Goal: Navigation & Orientation: Find specific page/section

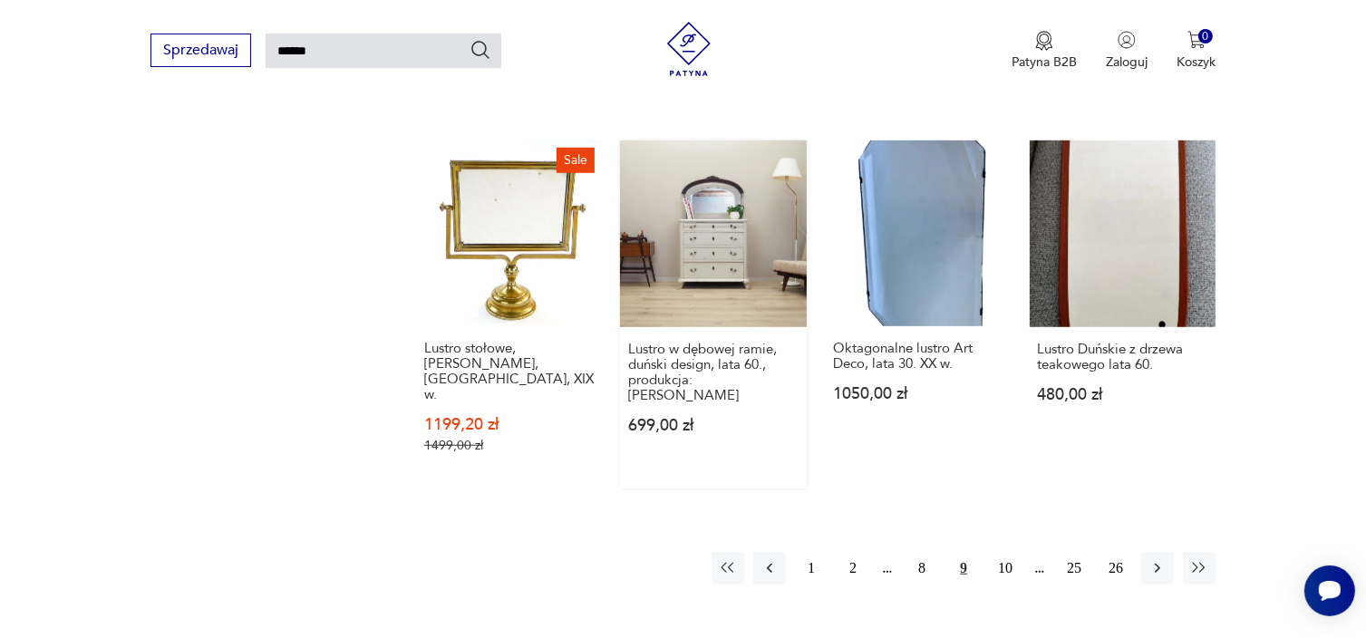
scroll to position [1695, 0]
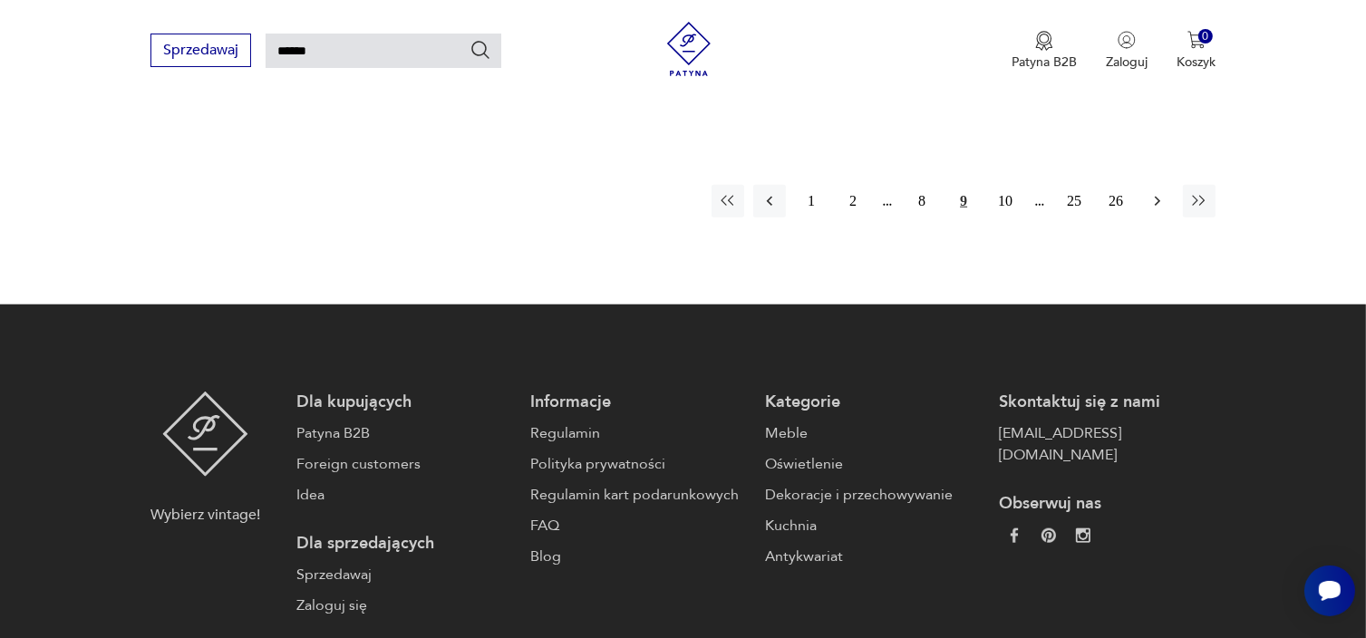
click at [1155, 192] on icon "button" at bounding box center [1157, 201] width 18 height 18
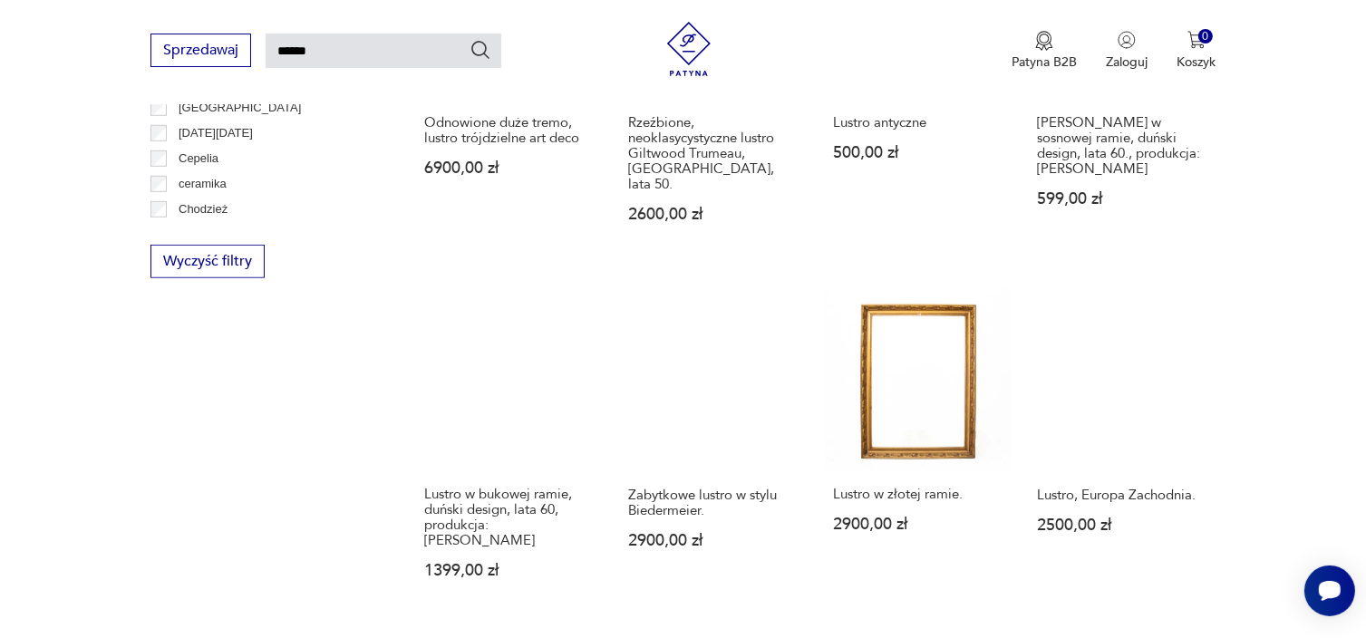
scroll to position [1424, 0]
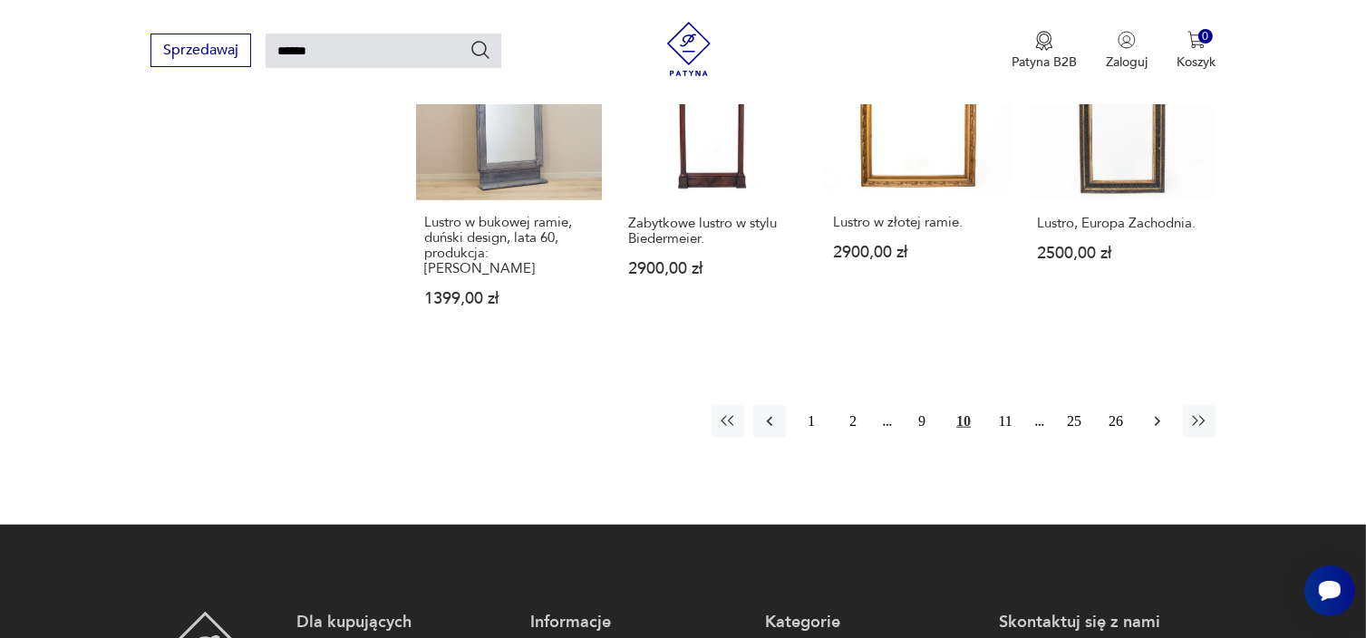
click at [1155, 412] on icon "button" at bounding box center [1157, 421] width 18 height 18
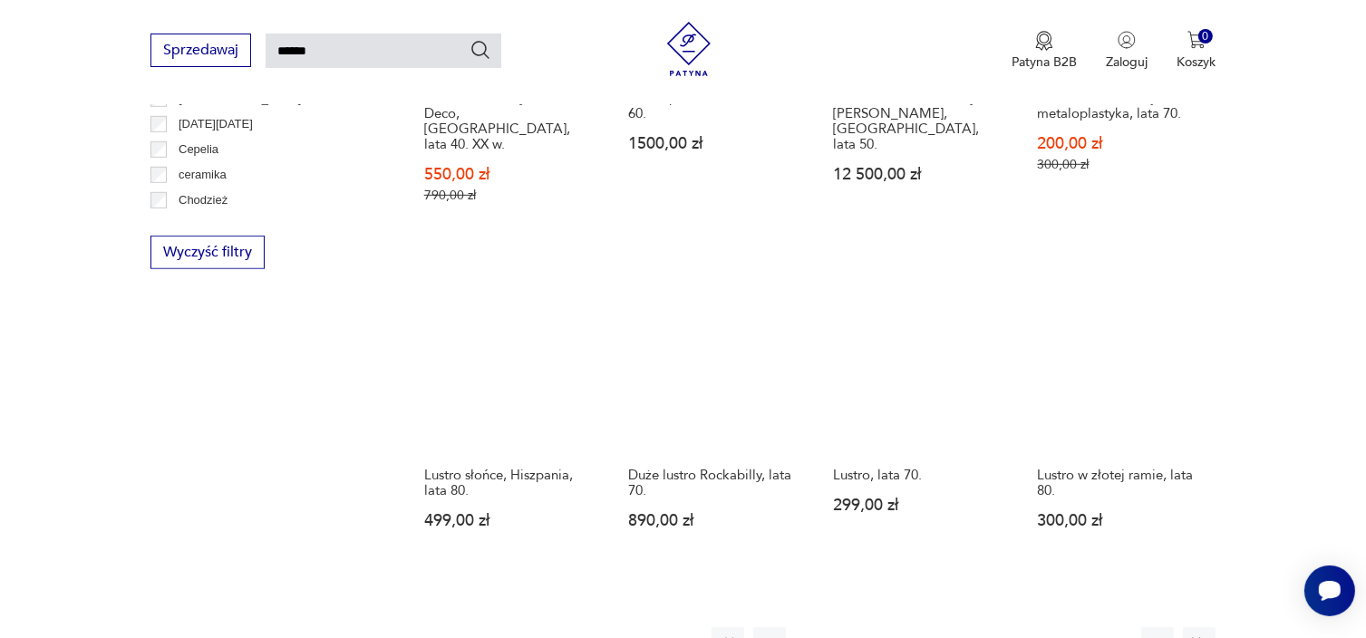
scroll to position [1333, 0]
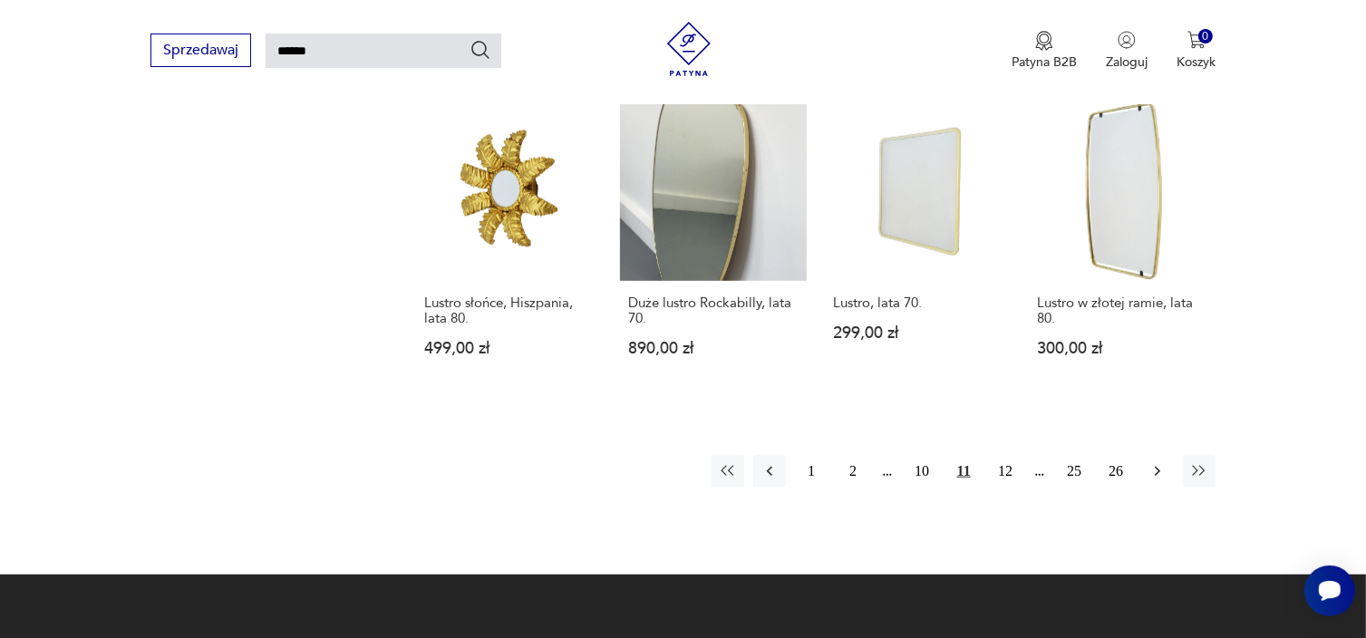
click at [1158, 462] on icon "button" at bounding box center [1157, 471] width 18 height 18
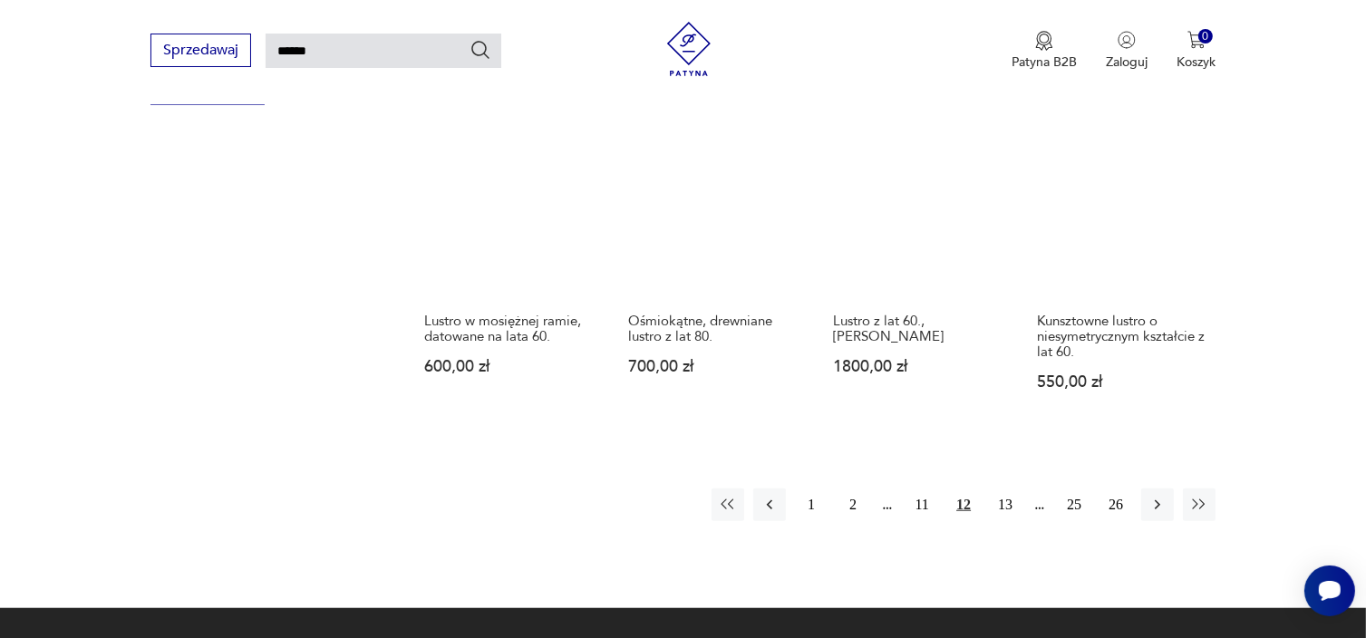
scroll to position [1333, 0]
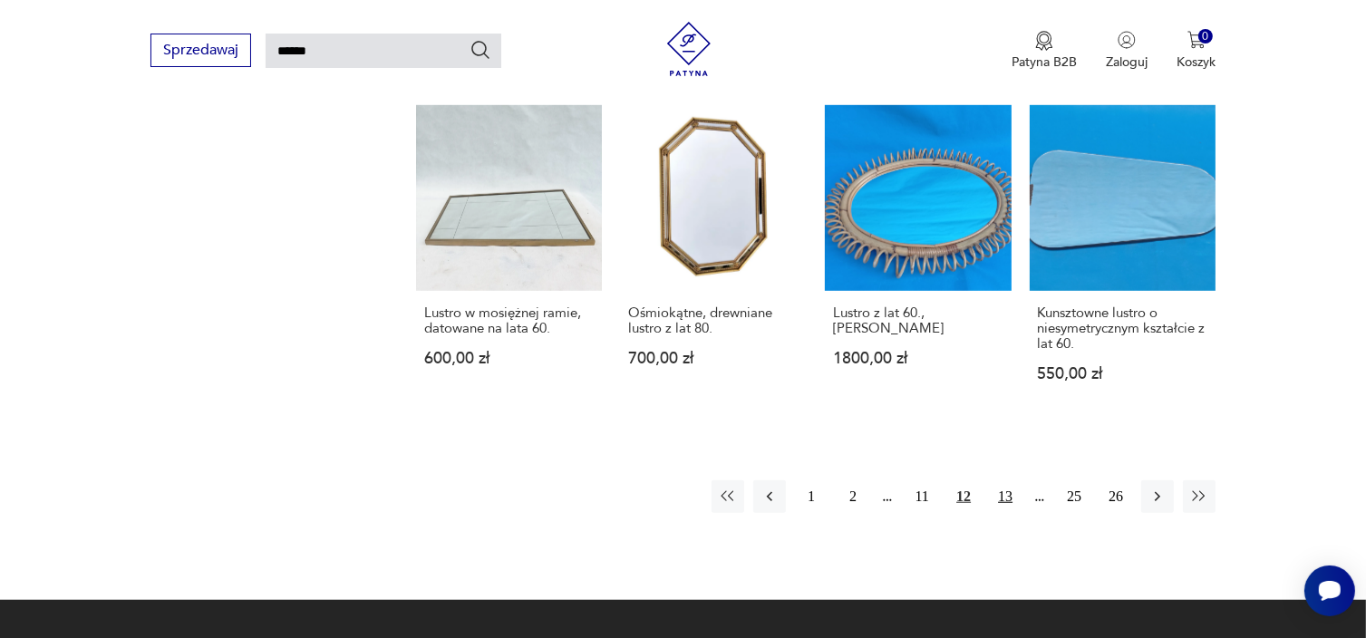
click at [1000, 480] on button "13" at bounding box center [1005, 496] width 33 height 33
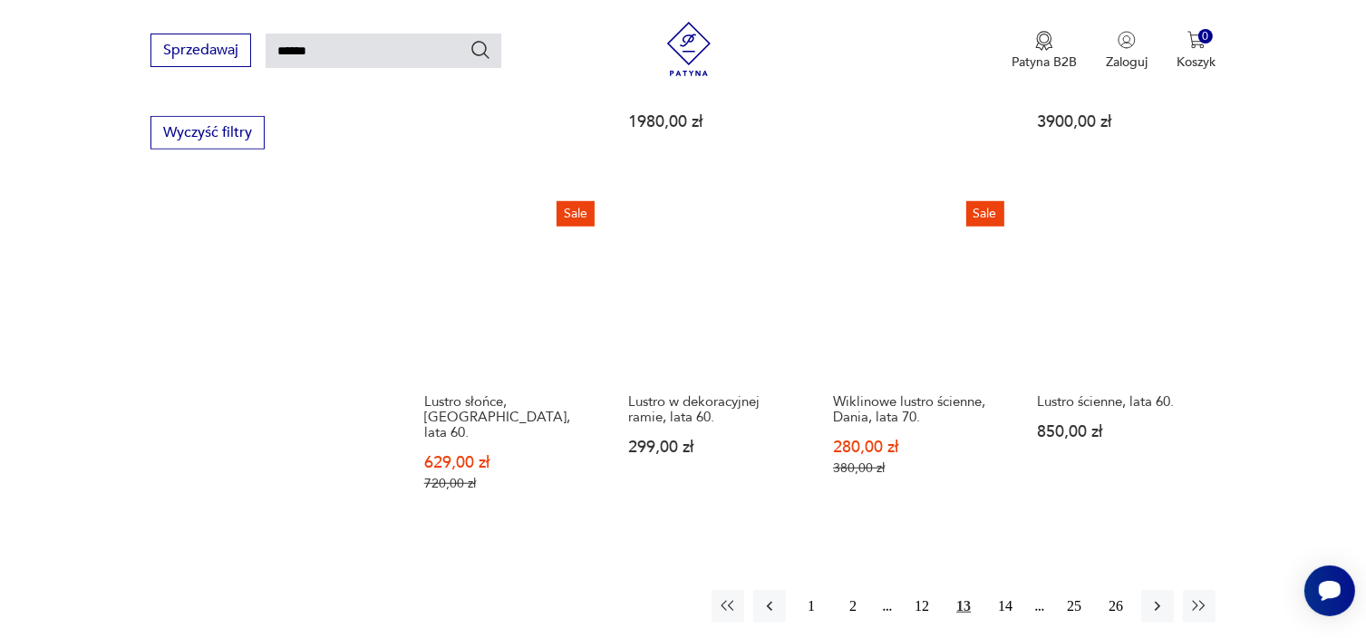
scroll to position [1424, 0]
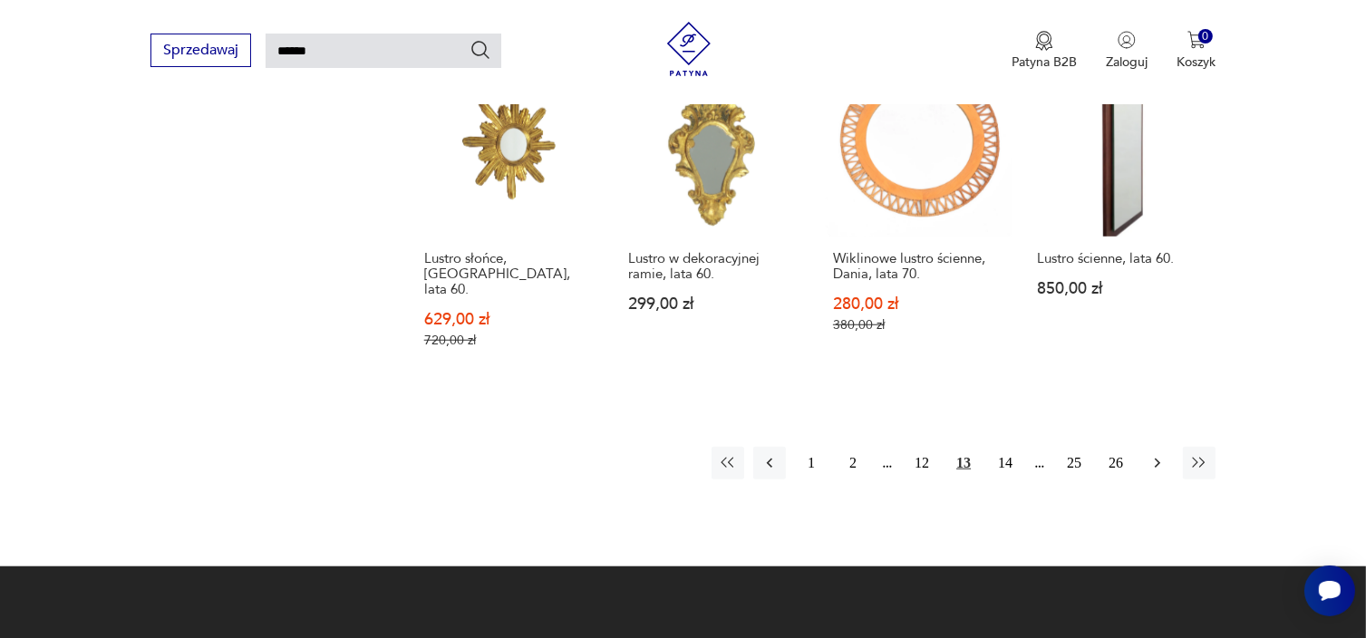
click at [1159, 454] on icon "button" at bounding box center [1157, 463] width 18 height 18
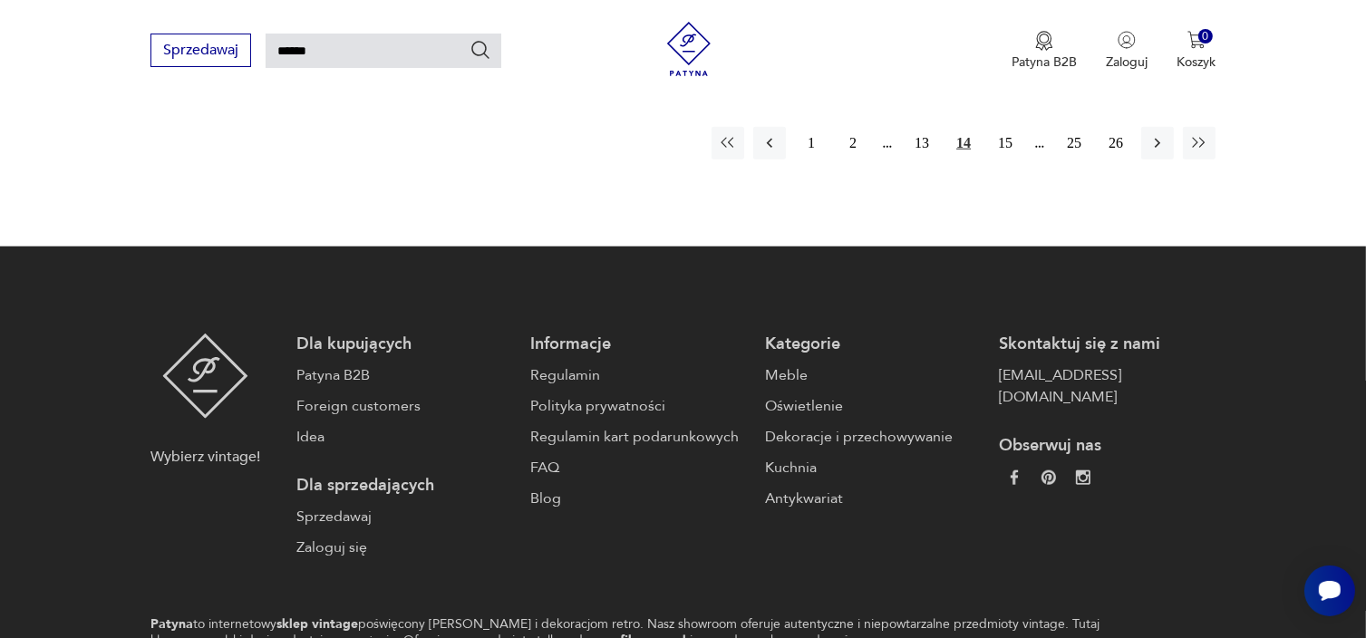
scroll to position [1695, 0]
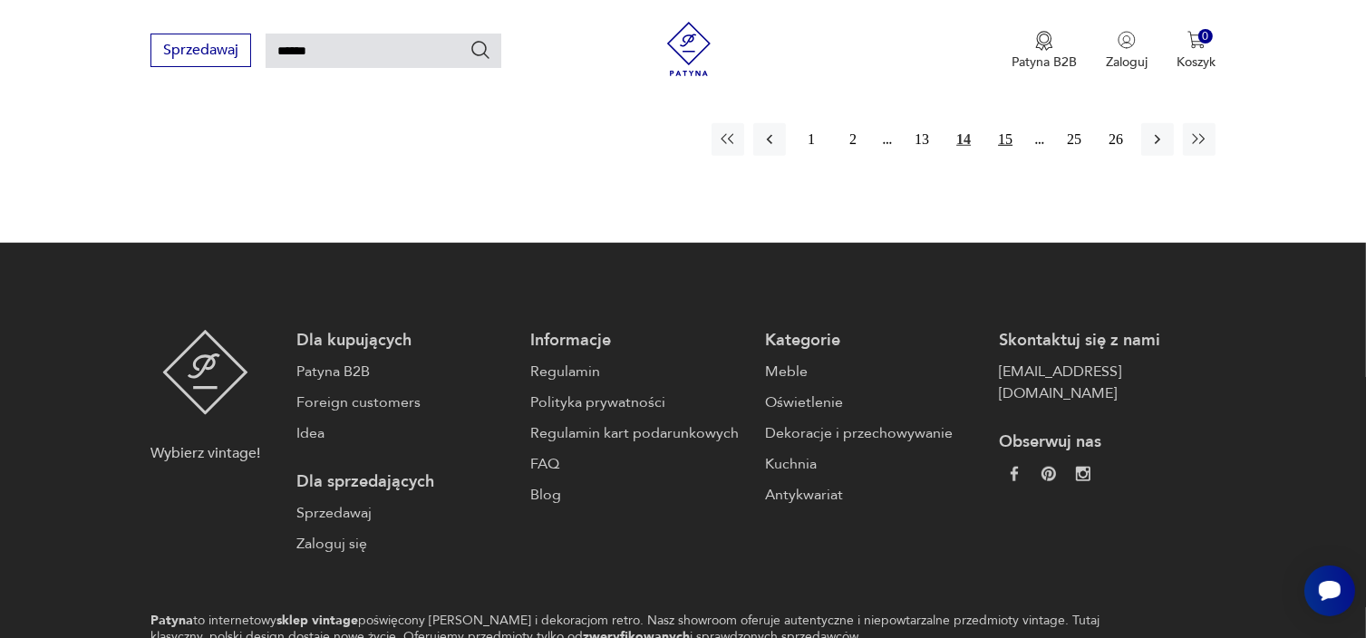
click at [1011, 123] on button "15" at bounding box center [1005, 139] width 33 height 33
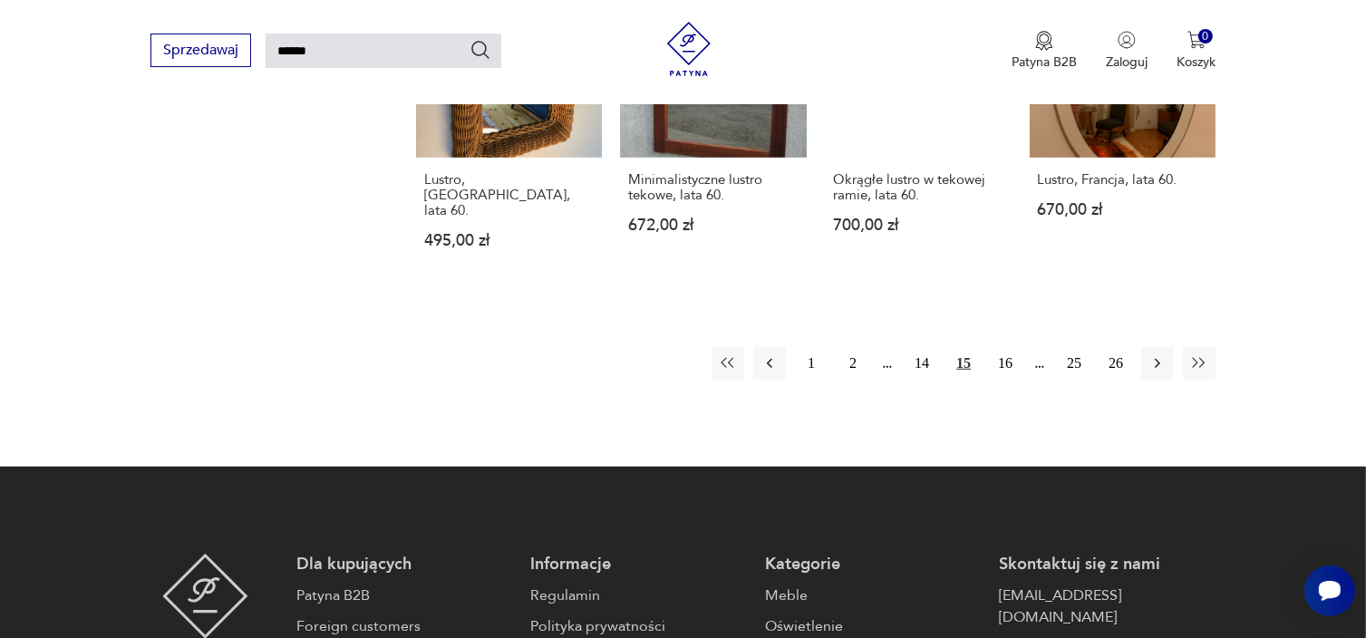
scroll to position [1424, 0]
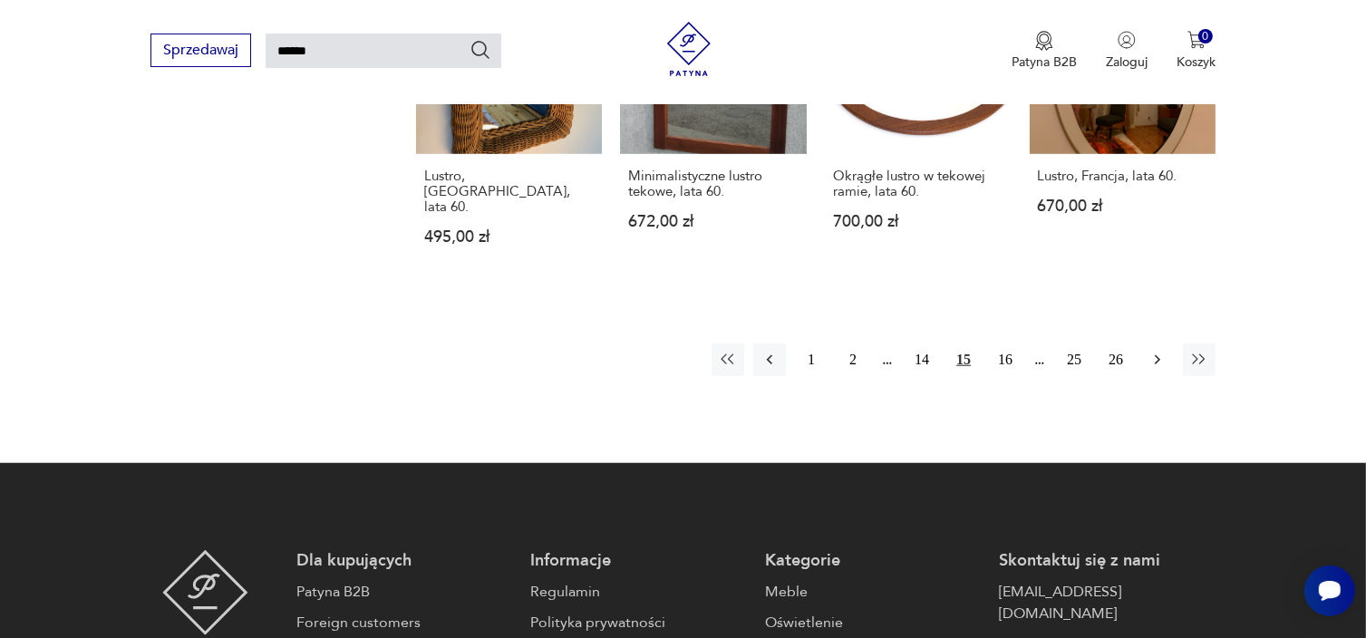
click at [1154, 351] on icon "button" at bounding box center [1157, 360] width 18 height 18
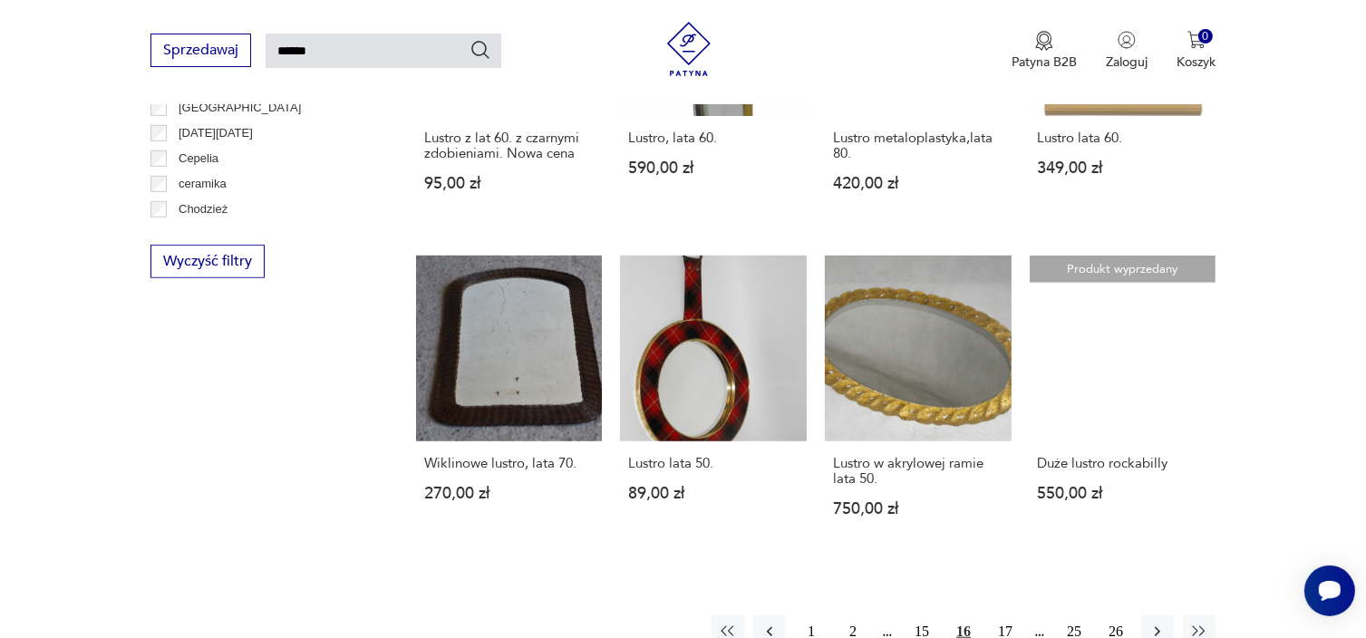
scroll to position [880, 0]
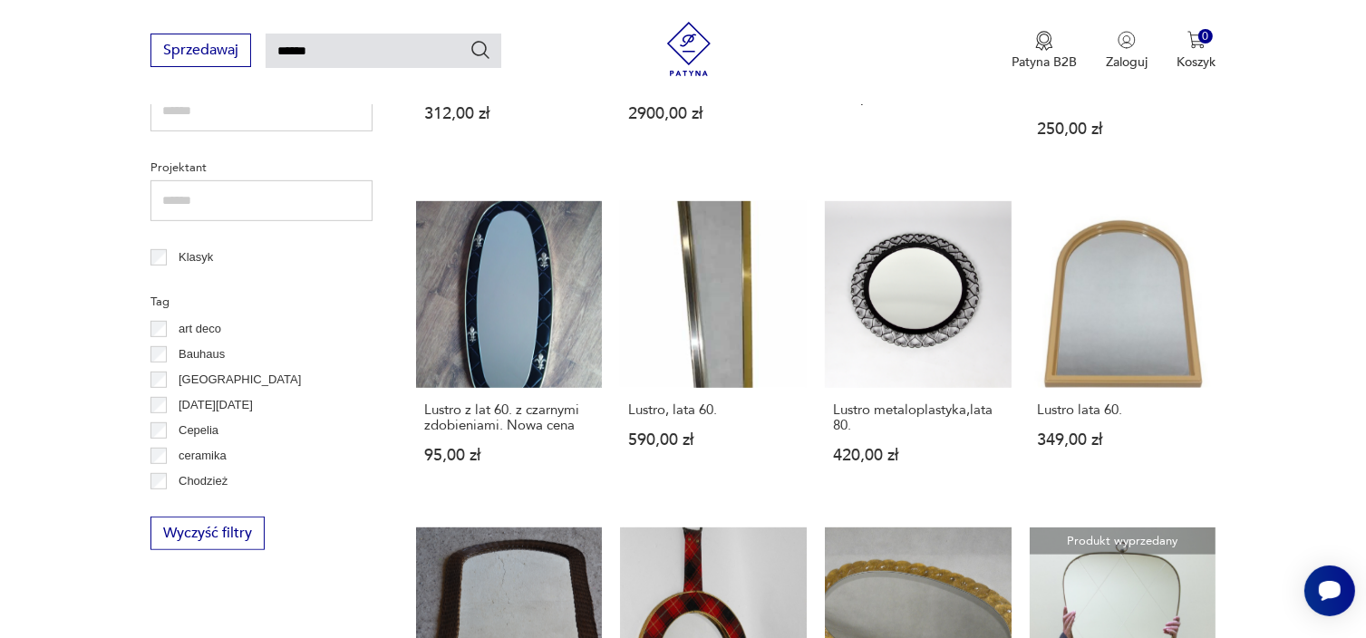
drag, startPoint x: 1307, startPoint y: 0, endPoint x: 1301, endPoint y: 159, distance: 159.6
click at [1301, 159] on section "Filtruj produkty Meble (13) Antykwariat (3) Dekoracje (379) Kuchnia (1) Pozosta…" at bounding box center [683, 232] width 1366 height 1550
